Goal: Information Seeking & Learning: Check status

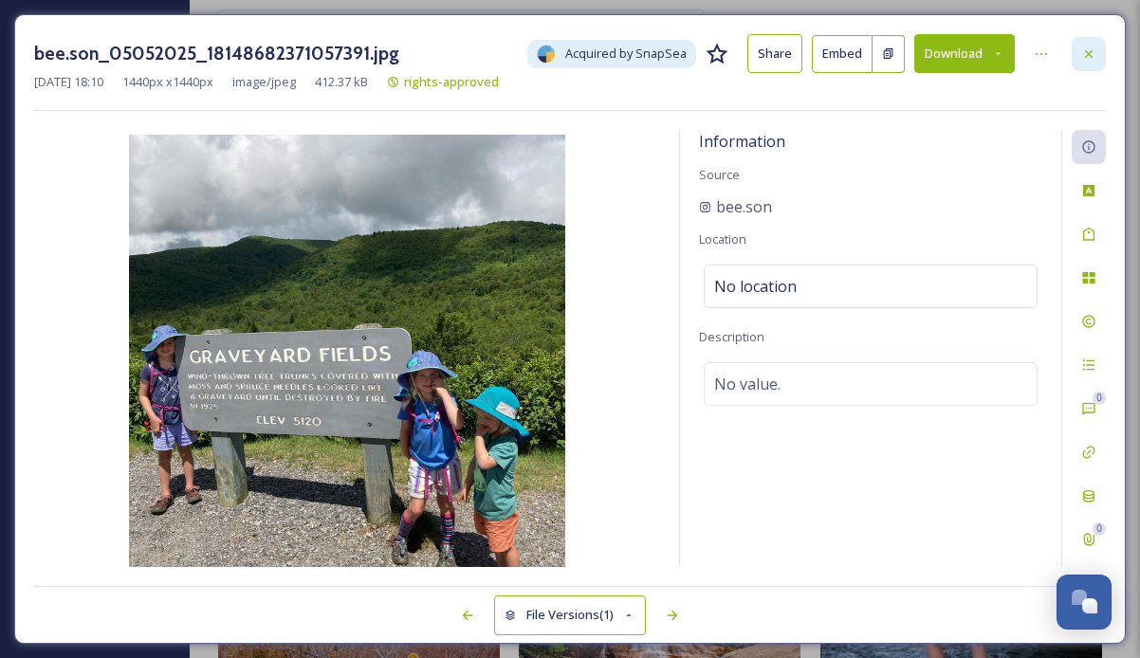
scroll to position [377, 0]
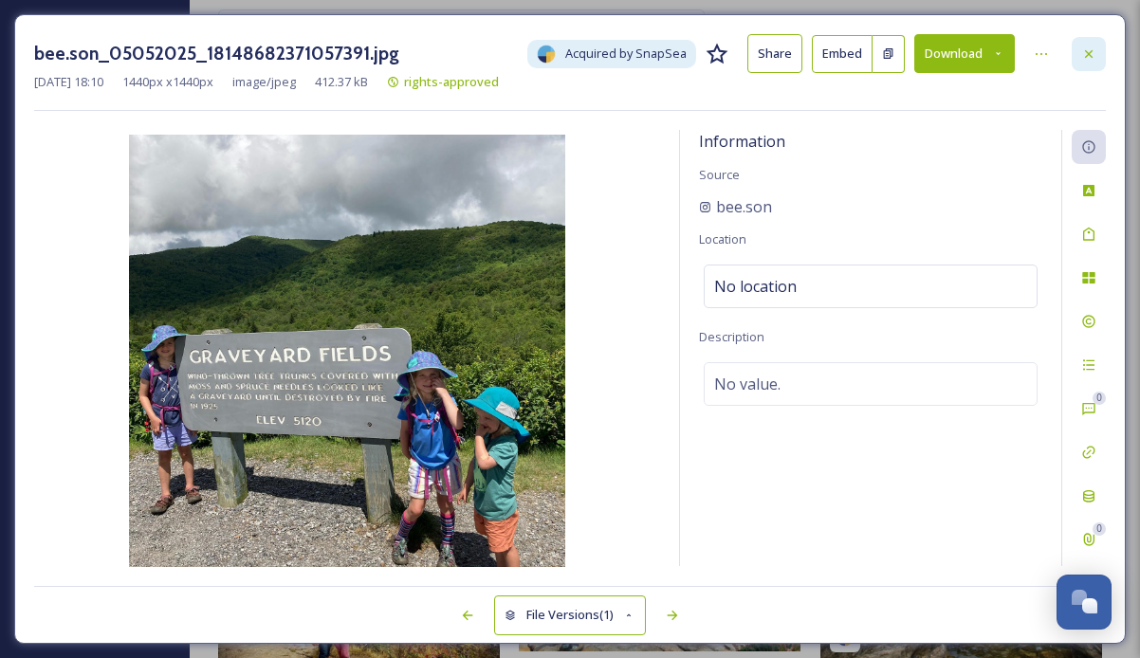
click at [1091, 46] on icon at bounding box center [1088, 53] width 15 height 15
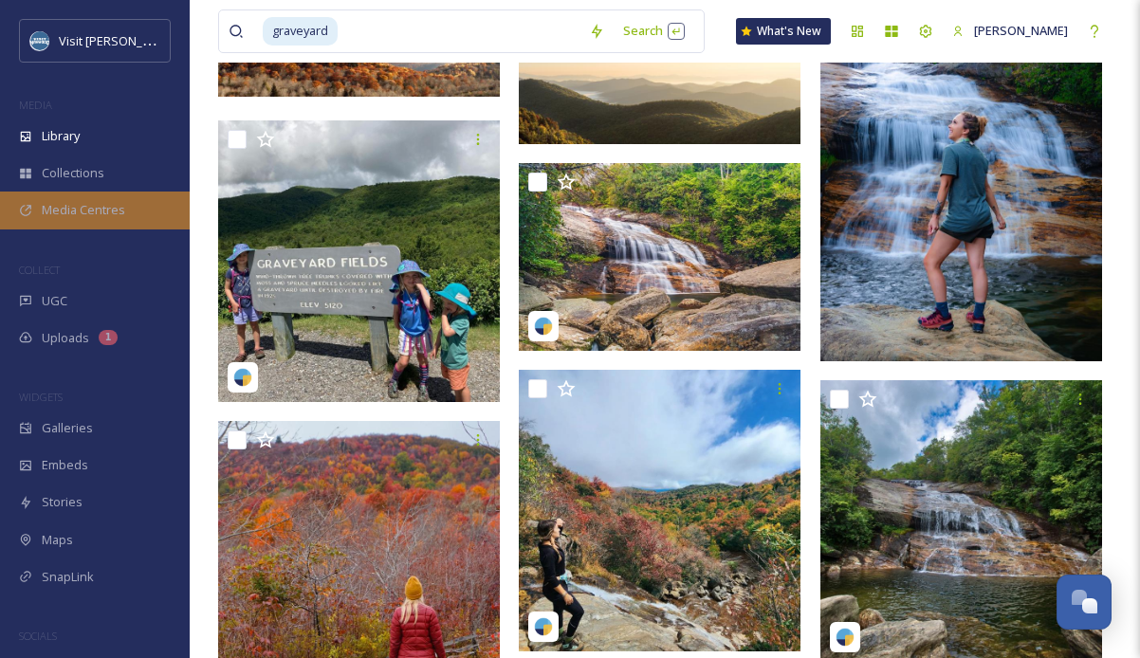
click at [64, 203] on span "Media Centres" at bounding box center [83, 210] width 83 height 18
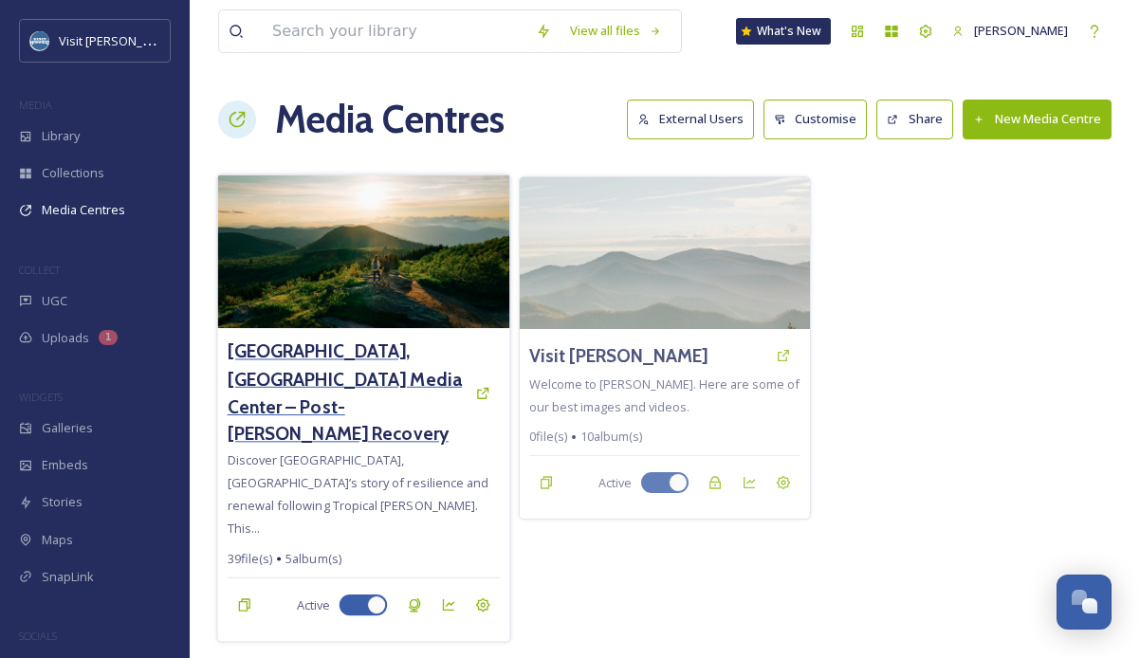
click at [362, 364] on h3 "[GEOGRAPHIC_DATA], [GEOGRAPHIC_DATA] Media Center – Post-[PERSON_NAME] Recovery" at bounding box center [347, 393] width 239 height 110
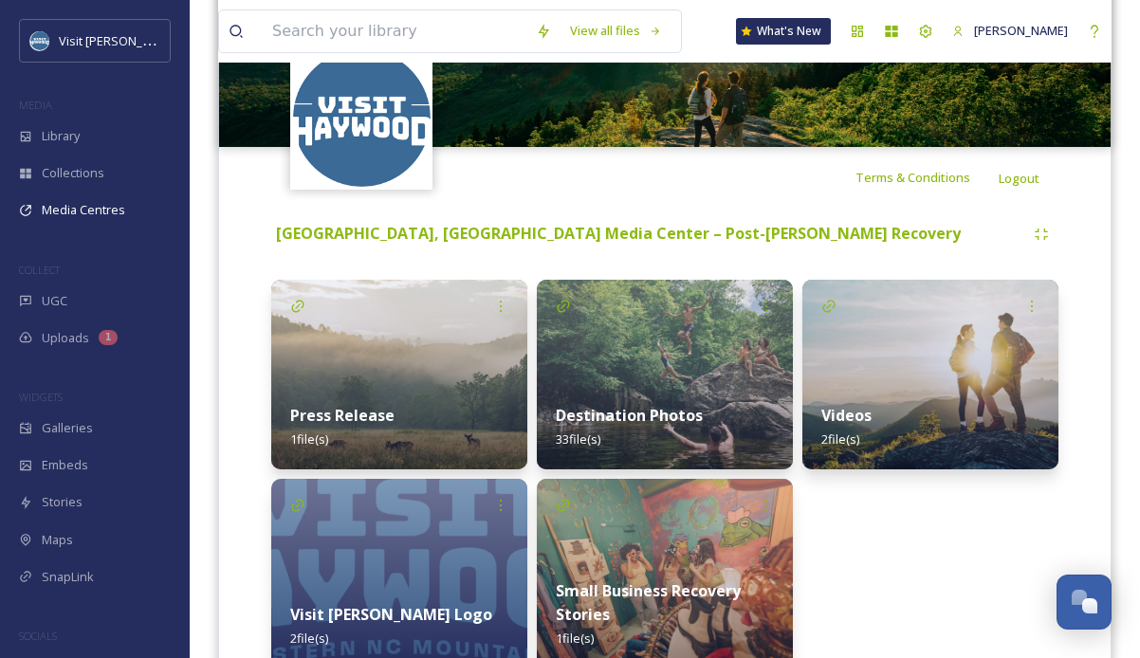
scroll to position [363, 0]
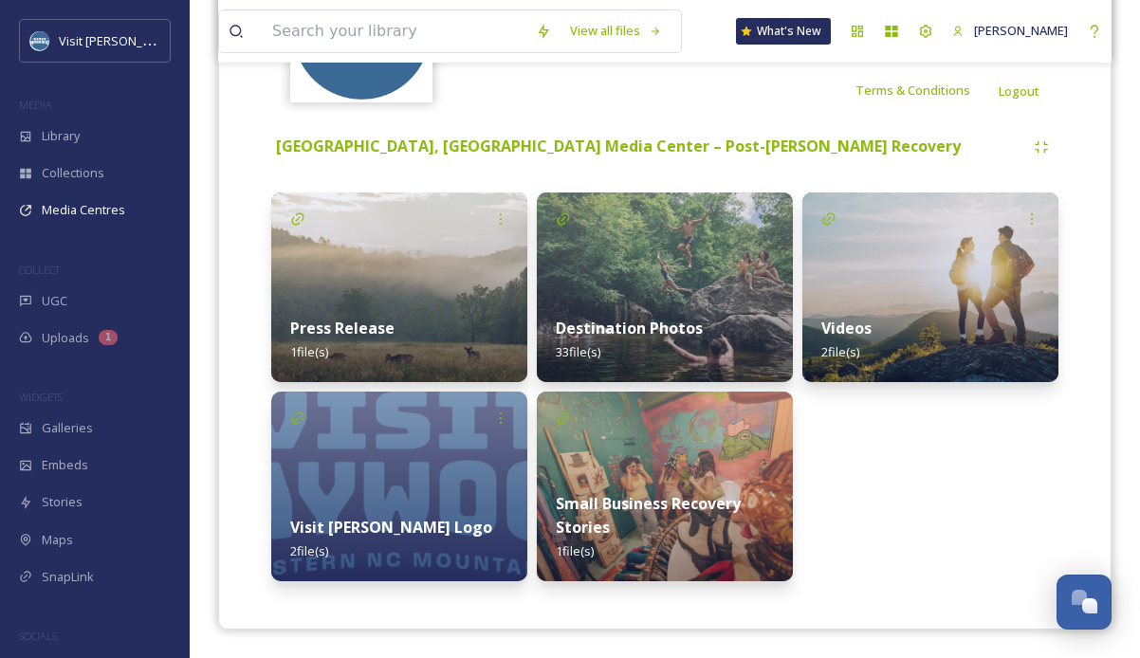
click at [584, 95] on div "Terms & Conditions Logout" at bounding box center [664, 90] width 891 height 61
click at [913, 483] on div "Videos 2 file(s)" at bounding box center [930, 386] width 256 height 389
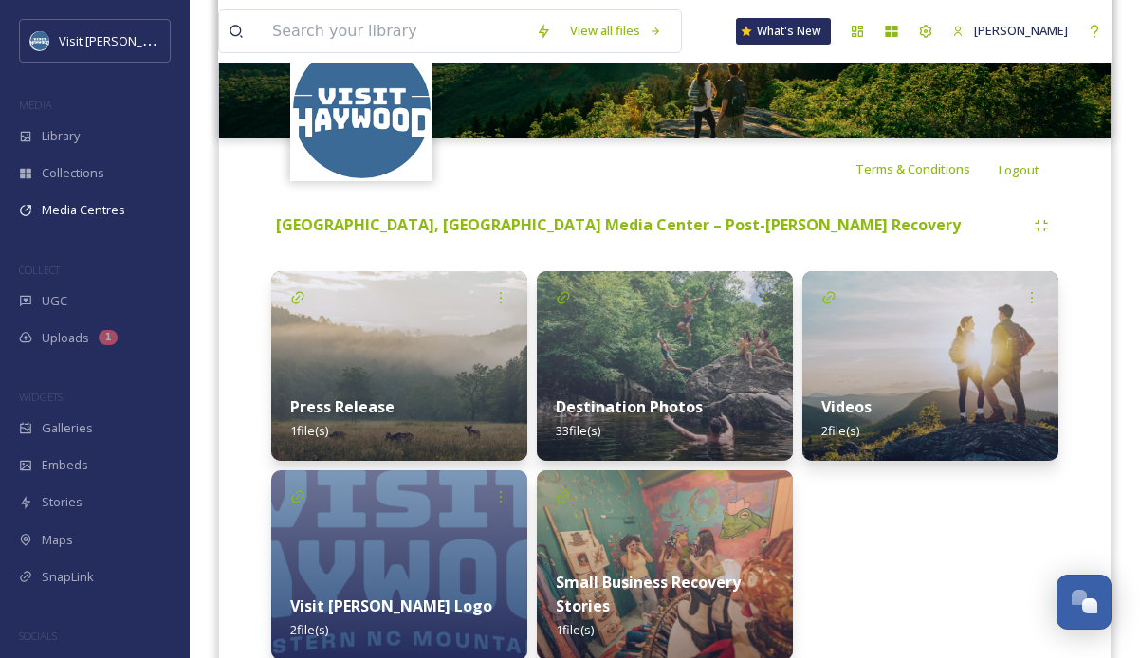
scroll to position [0, 0]
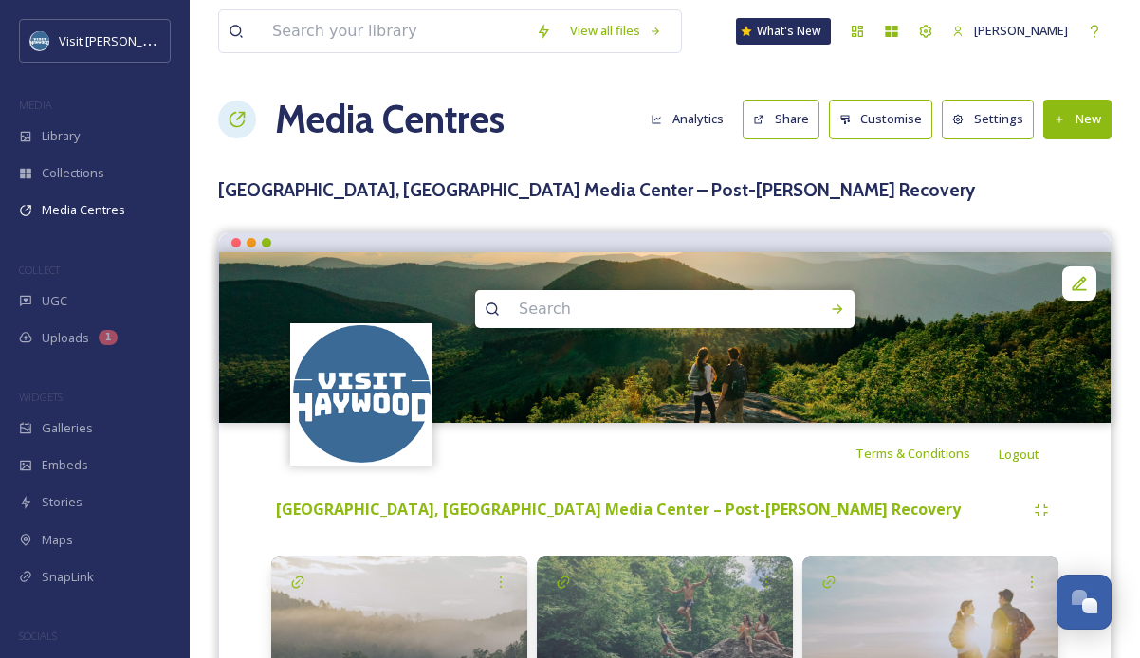
click at [996, 120] on button "Settings" at bounding box center [987, 119] width 92 height 39
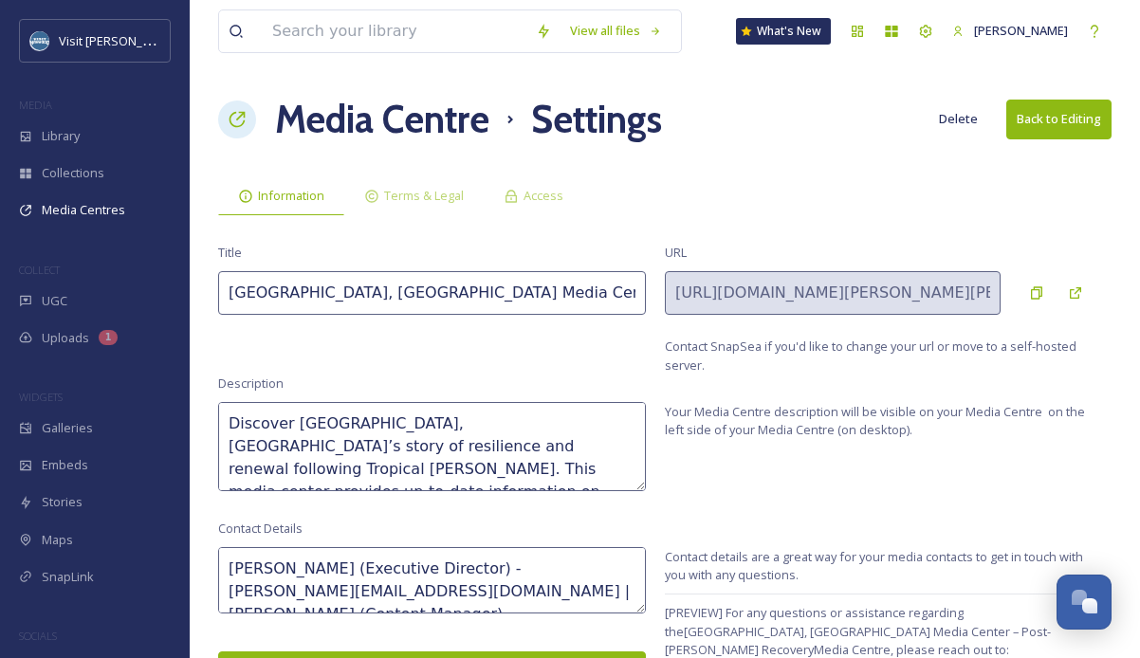
click at [237, 116] on icon at bounding box center [237, 119] width 19 height 19
click at [337, 121] on h1 "Media Centre" at bounding box center [382, 119] width 214 height 57
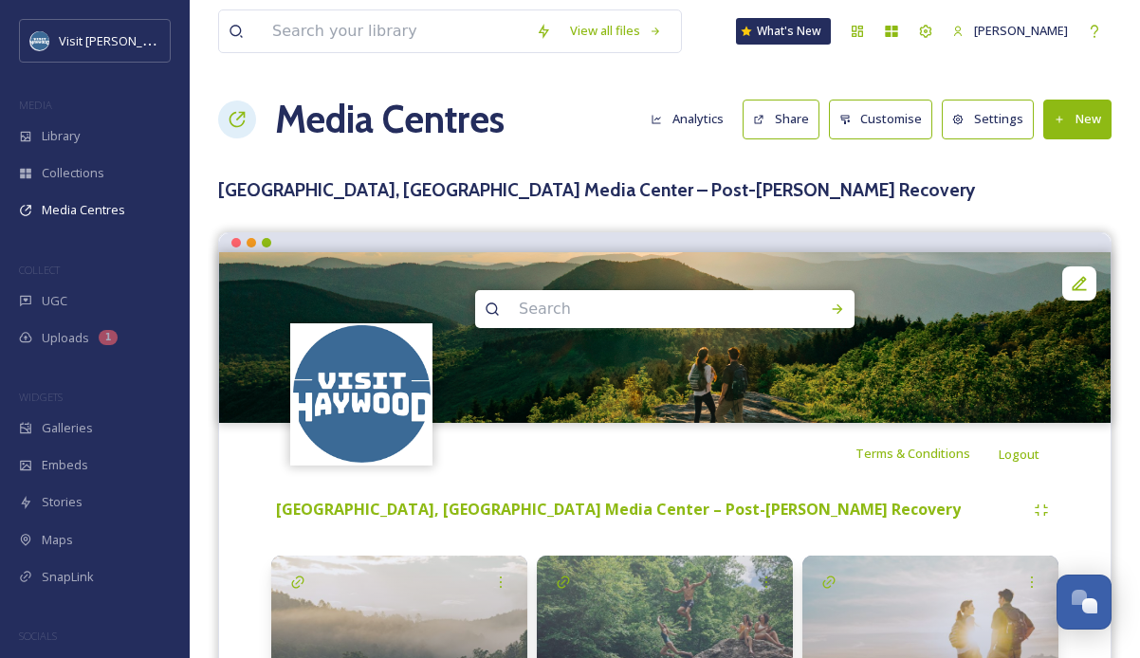
click at [711, 123] on button "Analytics" at bounding box center [687, 118] width 92 height 37
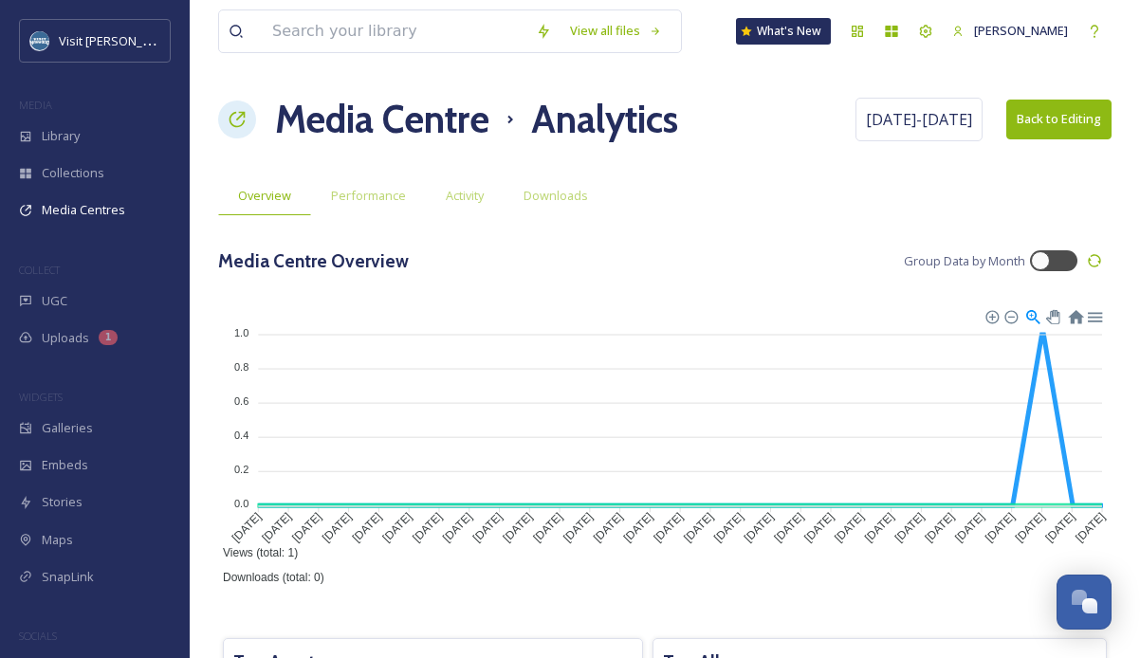
scroll to position [95, 0]
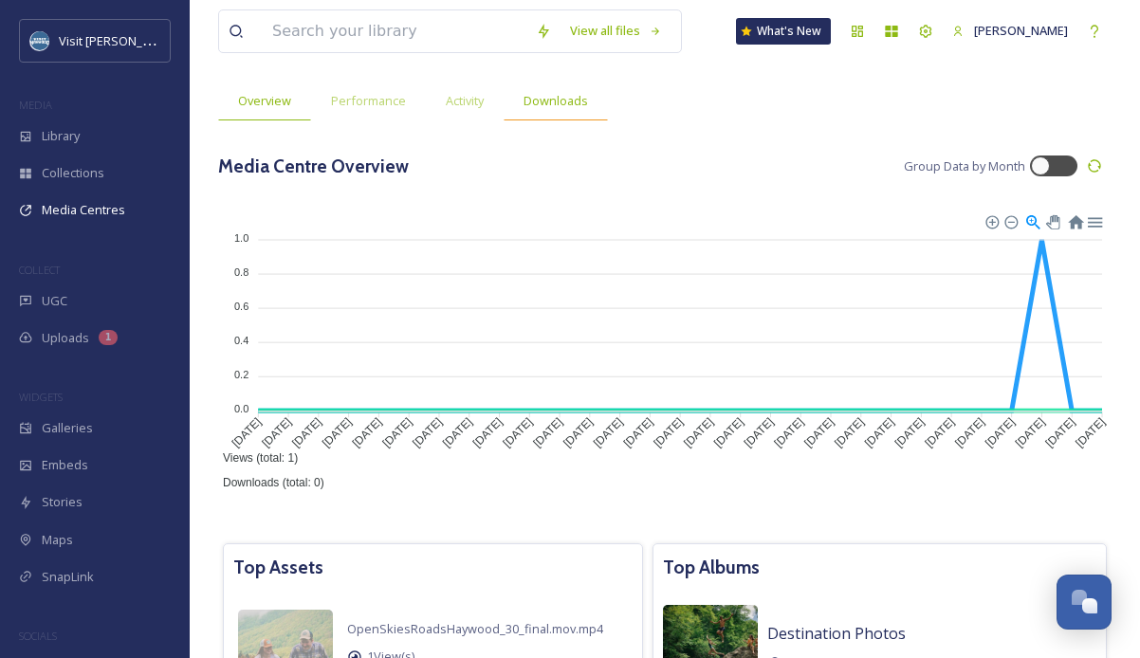
click at [540, 90] on div "Downloads" at bounding box center [555, 101] width 104 height 39
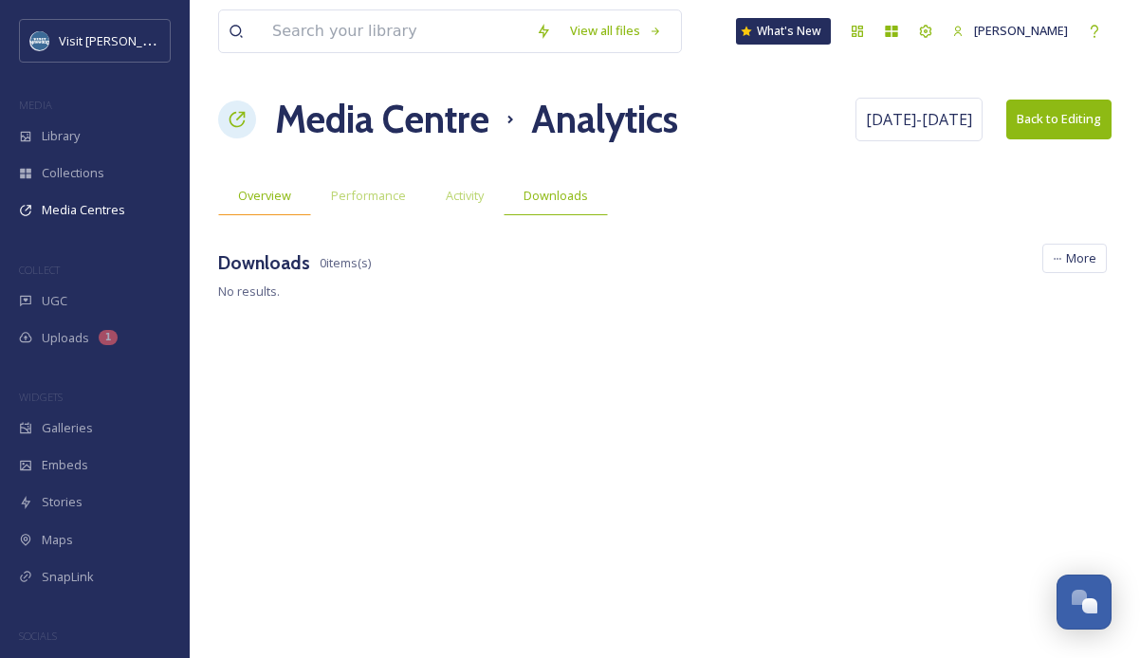
click at [273, 192] on span "Overview" at bounding box center [264, 196] width 53 height 18
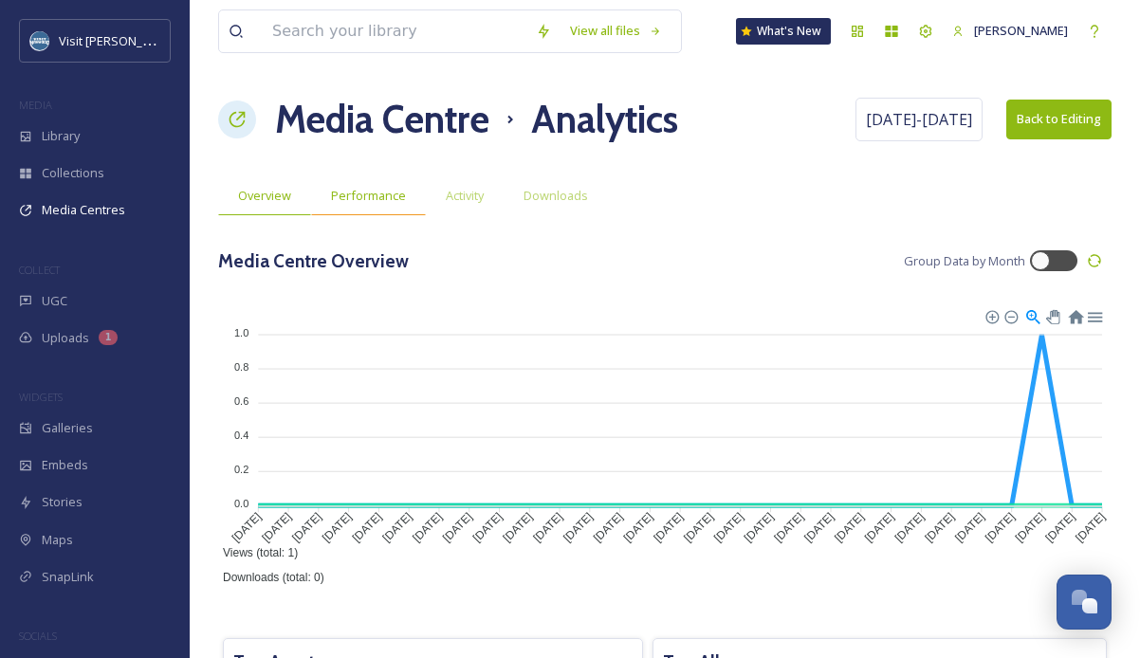
click at [385, 198] on span "Performance" at bounding box center [368, 196] width 75 height 18
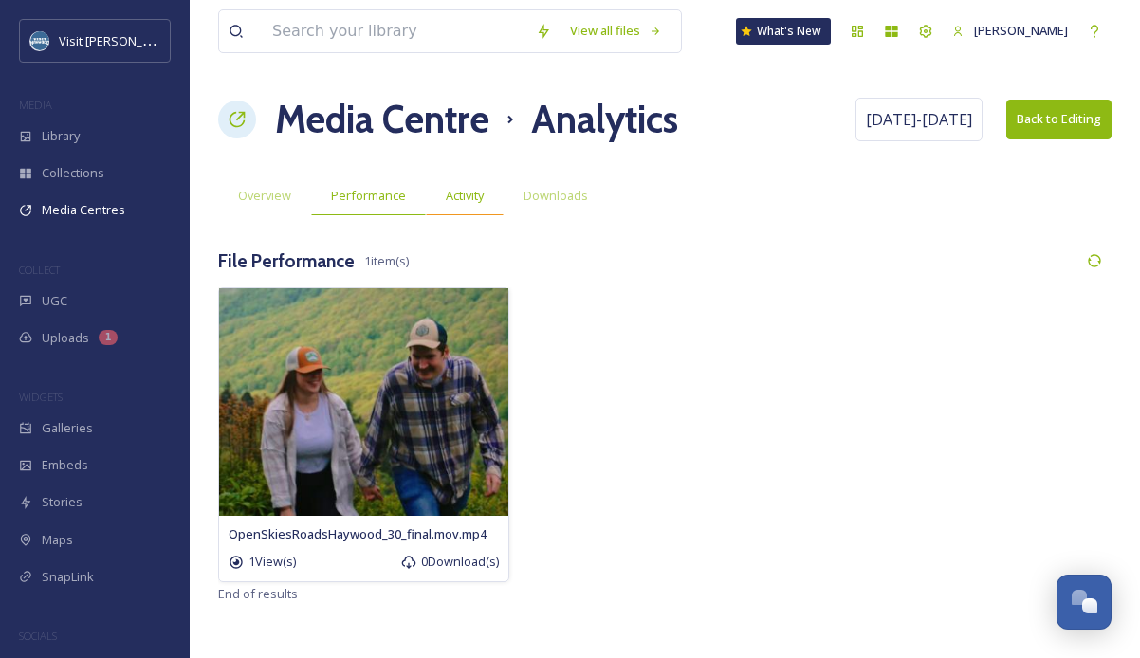
click at [458, 201] on span "Activity" at bounding box center [465, 196] width 38 height 18
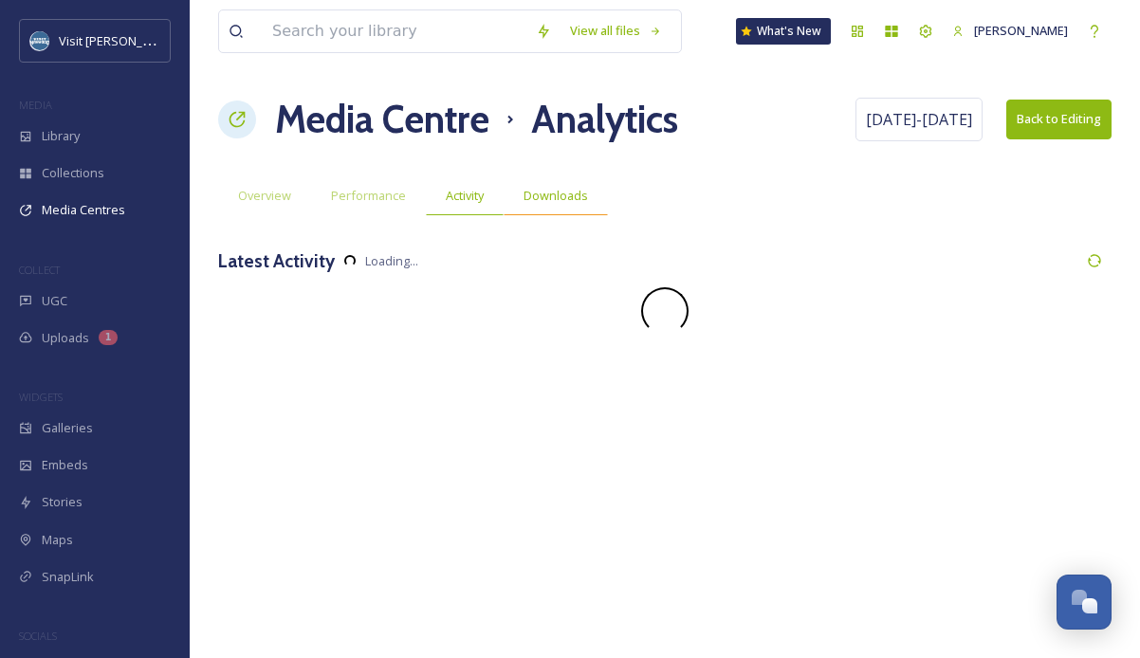
click at [555, 203] on span "Downloads" at bounding box center [555, 196] width 64 height 18
click at [923, 125] on span "[DATE] - [DATE]" at bounding box center [919, 119] width 106 height 23
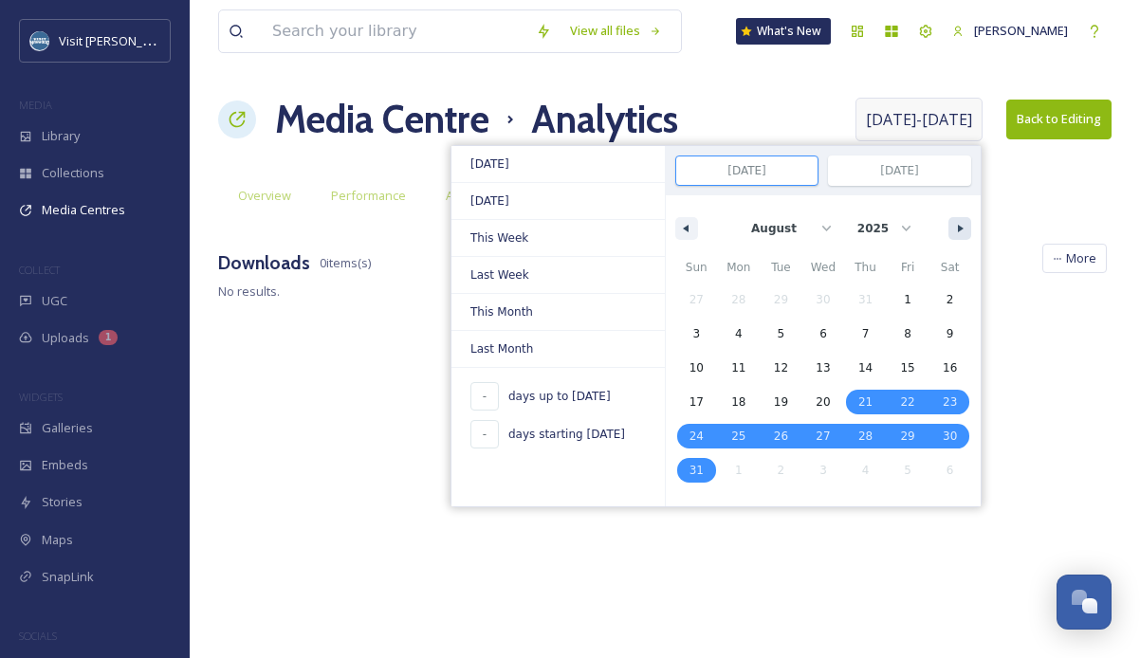
click at [954, 228] on button "button" at bounding box center [959, 228] width 23 height 23
select select "8"
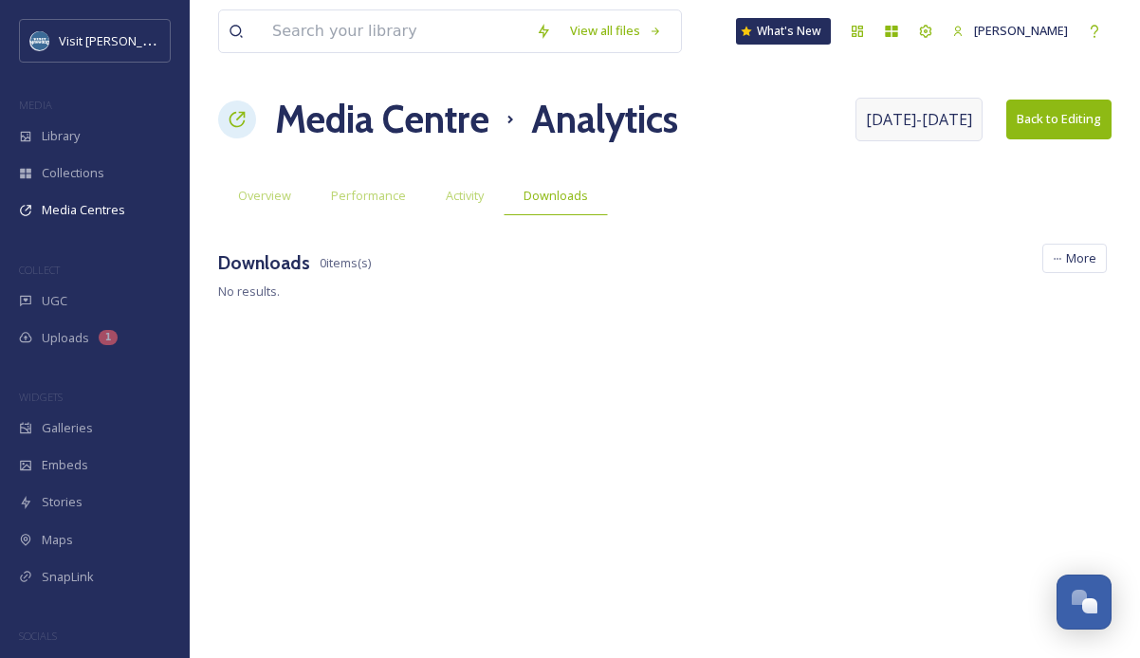
click at [1012, 183] on div "Overview Performance Activity Downloads" at bounding box center [664, 195] width 893 height 39
click at [286, 170] on div "View all files What's New [PERSON_NAME] Media Centre Analytics [DATE] - [DATE] …" at bounding box center [665, 329] width 950 height 658
click at [278, 187] on span "Overview" at bounding box center [264, 196] width 53 height 18
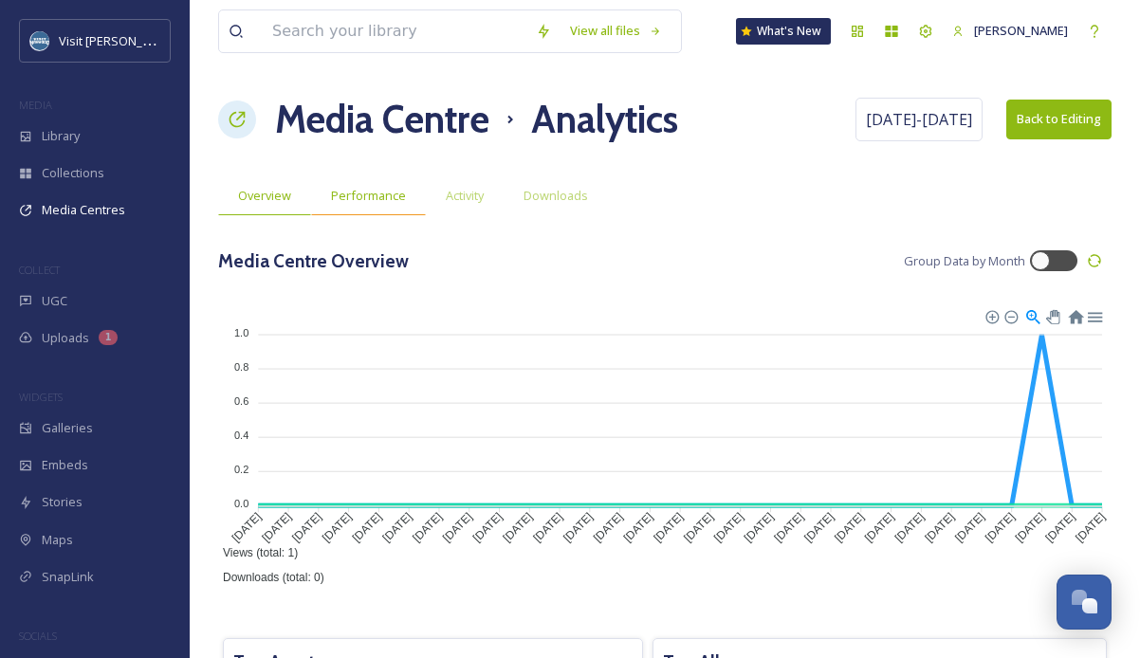
click at [368, 196] on span "Performance" at bounding box center [368, 196] width 75 height 18
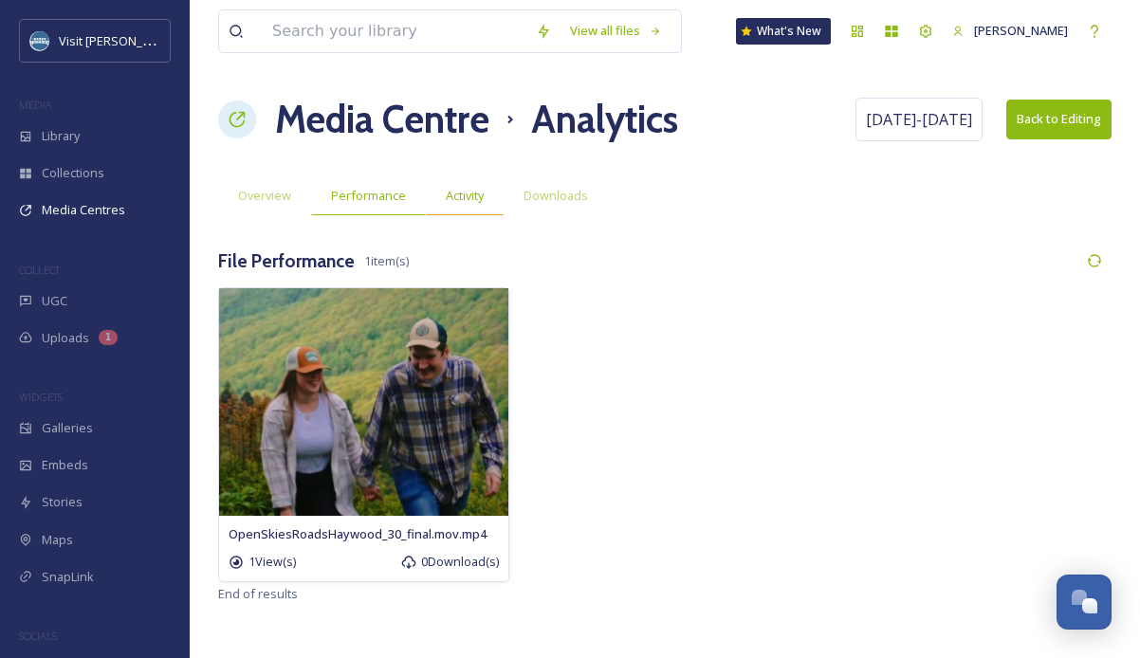
click at [450, 194] on span "Activity" at bounding box center [465, 196] width 38 height 18
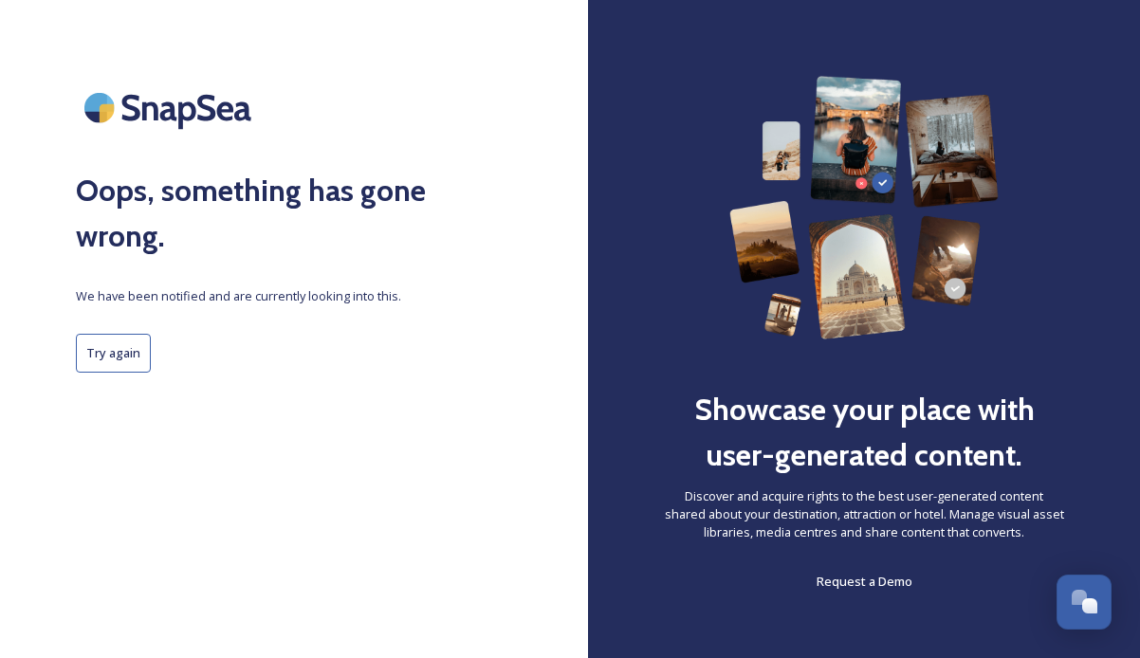
click at [105, 345] on button "Try again" at bounding box center [113, 353] width 75 height 39
